Goal: Complete application form

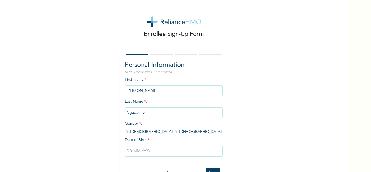
click at [174, 131] on input "radio" at bounding box center [175, 131] width 3 height 5
radio input "true"
click at [139, 151] on input "text" at bounding box center [174, 150] width 98 height 11
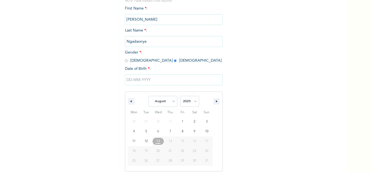
scroll to position [75, 0]
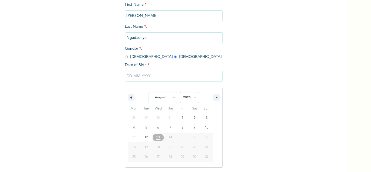
click at [170, 139] on span "14" at bounding box center [170, 137] width 12 height 7
click at [170, 138] on span "14" at bounding box center [169, 137] width 3 height 10
click at [173, 97] on select "January February March April May June July August September October November De…" at bounding box center [162, 97] width 29 height 11
select select "5"
click at [148, 92] on select "January February March April May June July August September October November De…" at bounding box center [162, 97] width 29 height 11
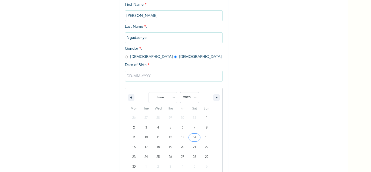
type input "[DATE]"
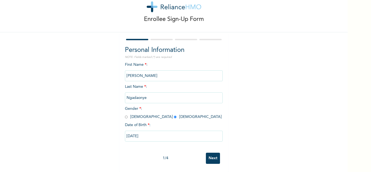
scroll to position [19, 0]
click at [157, 132] on input "[DATE]" at bounding box center [174, 135] width 98 height 11
select select "5"
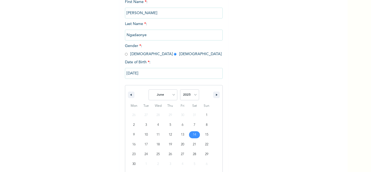
scroll to position [85, 0]
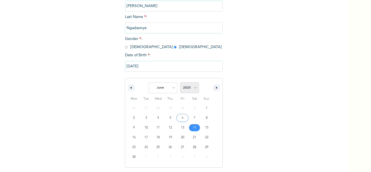
click at [193, 87] on select "2025 2024 2023 2022 2021 2020 2019 2018 2017 2016 2015 2014 2013 2012 2011 2010…" at bounding box center [189, 87] width 19 height 11
select select "1994"
click at [180, 82] on select "2025 2024 2023 2022 2021 2020 2019 2018 2017 2016 2015 2014 2013 2012 2011 2010…" at bounding box center [189, 87] width 19 height 11
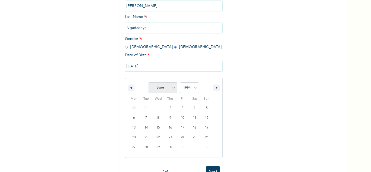
click at [169, 88] on select "January February March April May June July August September October November De…" at bounding box center [162, 87] width 29 height 11
click at [148, 82] on select "January February March April May June July August September October November De…" at bounding box center [162, 87] width 29 height 11
click at [129, 88] on icon "button" at bounding box center [130, 88] width 3 height 2
click at [172, 88] on select "January February March April May June July August September October November De…" at bounding box center [162, 87] width 29 height 11
select select "5"
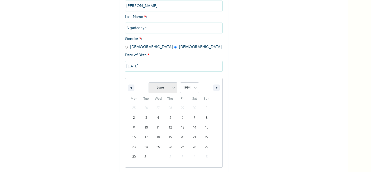
click at [148, 82] on select "January February March April May June July August September October November De…" at bounding box center [162, 87] width 29 height 11
click at [184, 67] on input "[DATE]" at bounding box center [174, 66] width 98 height 11
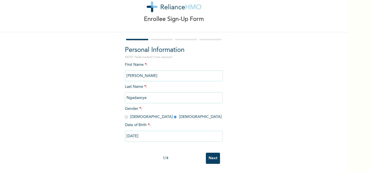
scroll to position [19, 0]
click at [144, 130] on input "[DATE]" at bounding box center [174, 135] width 98 height 11
select select "5"
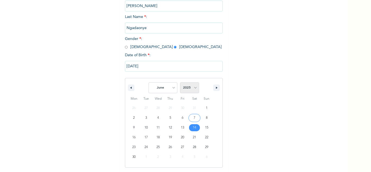
click at [192, 87] on select "2025 2024 2023 2022 2021 2020 2019 2018 2017 2016 2015 2014 2013 2012 2011 2010…" at bounding box center [189, 87] width 19 height 11
select select "1994"
click at [180, 82] on select "2025 2024 2023 2022 2021 2020 2019 2018 2017 2016 2015 2014 2013 2012 2011 2010…" at bounding box center [189, 87] width 19 height 11
click at [216, 87] on icon "button" at bounding box center [217, 88] width 3 height 2
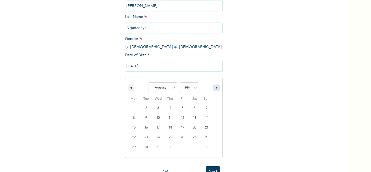
click at [216, 87] on icon "button" at bounding box center [217, 88] width 3 height 2
drag, startPoint x: 215, startPoint y: 87, endPoint x: 127, endPoint y: 86, distance: 87.9
click at [127, 86] on div "January February March April May June July August September October November [D…" at bounding box center [173, 86] width 97 height 16
click at [128, 86] on button "button" at bounding box center [131, 87] width 7 height 7
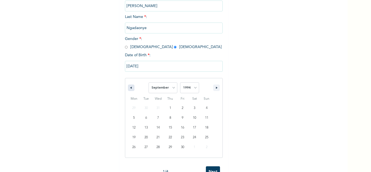
click at [128, 86] on button "button" at bounding box center [131, 87] width 7 height 7
select select "5"
type input "[DATE]"
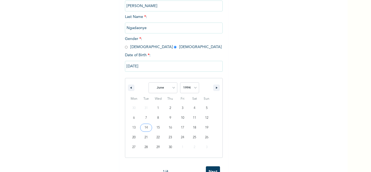
scroll to position [19, 0]
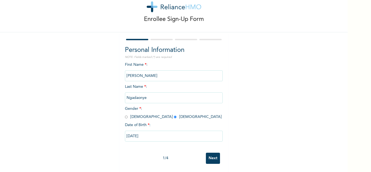
click at [208, 156] on input "Next" at bounding box center [213, 157] width 14 height 11
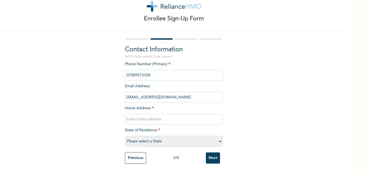
click at [162, 117] on input "text" at bounding box center [174, 119] width 98 height 11
type input "[PERSON_NAME],S COURT LEKKI SCHEME 2"
click at [151, 136] on select "Please select a State [PERSON_NAME] (FCT) [PERSON_NAME] Ibom [GEOGRAPHIC_DATA] …" at bounding box center [174, 141] width 98 height 11
select select "25"
click at [125, 136] on select "Please select a State [PERSON_NAME] (FCT) [PERSON_NAME] Ibom [GEOGRAPHIC_DATA] …" at bounding box center [174, 141] width 98 height 11
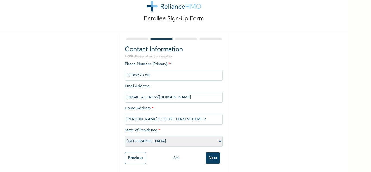
click at [211, 155] on input "Next" at bounding box center [213, 157] width 14 height 11
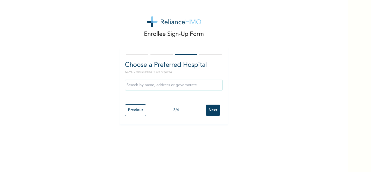
scroll to position [0, 0]
click at [153, 85] on input "text" at bounding box center [174, 84] width 98 height 11
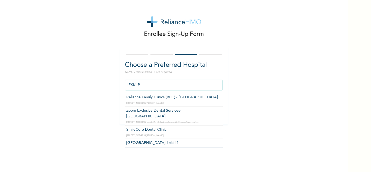
type input "Reliance Family Clinics (RFC) - [GEOGRAPHIC_DATA]"
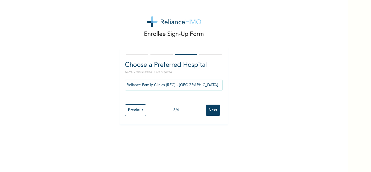
click at [215, 113] on input "Next" at bounding box center [213, 109] width 14 height 11
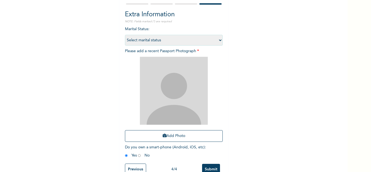
scroll to position [54, 0]
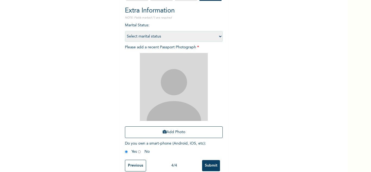
click at [129, 36] on select "Select marital status [DEMOGRAPHIC_DATA] Married [DEMOGRAPHIC_DATA] Widow/[DEMO…" at bounding box center [174, 36] width 98 height 11
select select "1"
click at [125, 31] on select "Select marital status [DEMOGRAPHIC_DATA] Married [DEMOGRAPHIC_DATA] Widow/[DEMO…" at bounding box center [174, 36] width 98 height 11
click at [138, 150] on input "radio" at bounding box center [139, 151] width 3 height 5
radio input "true"
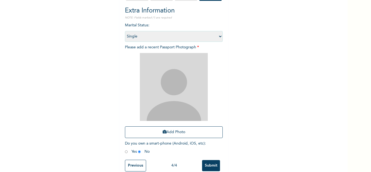
click at [206, 162] on input "Submit" at bounding box center [211, 165] width 18 height 11
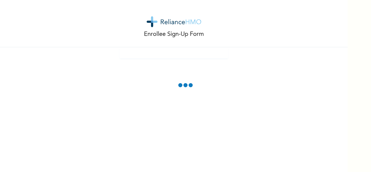
scroll to position [0, 0]
drag, startPoint x: 363, startPoint y: 1, endPoint x: 260, endPoint y: 30, distance: 106.3
click at [260, 30] on div "Enrollee Sign-Up Form" at bounding box center [173, 23] width 347 height 47
